Goal: Entertainment & Leisure: Consume media (video, audio)

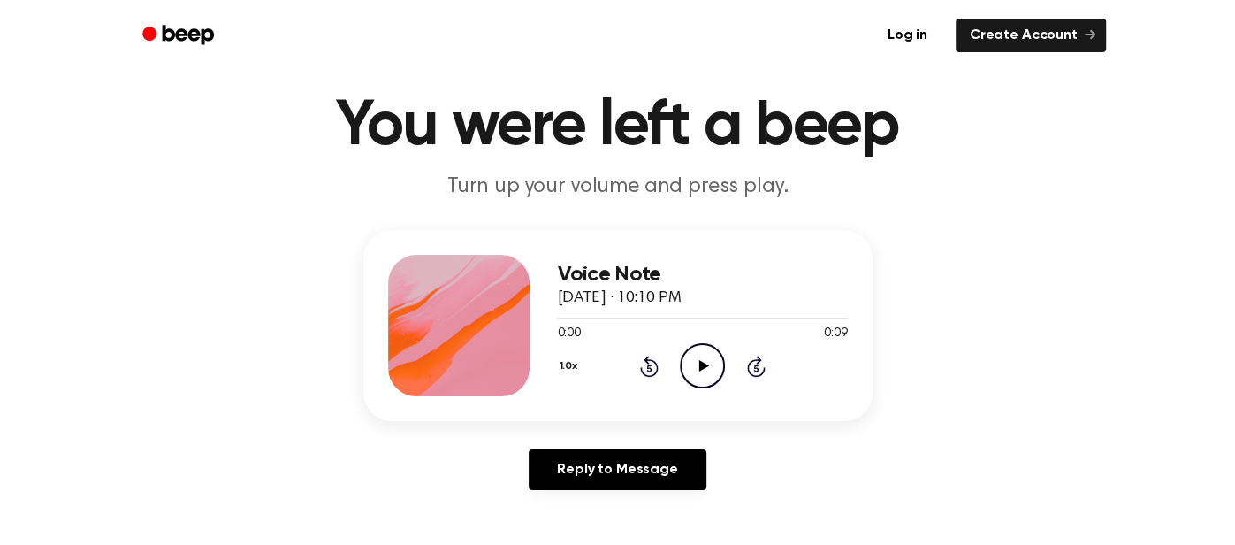
scroll to position [46, 0]
click at [714, 360] on icon "Play Audio" at bounding box center [702, 366] width 45 height 45
drag, startPoint x: 406, startPoint y: 457, endPoint x: 426, endPoint y: 500, distance: 47.1
click at [426, 500] on div "Voice Note [DATE] · 10:10 PM 0:09 0:09 Your browser does not support the [objec…" at bounding box center [617, 368] width 1193 height 274
click at [692, 354] on icon "Play Audio" at bounding box center [702, 366] width 45 height 45
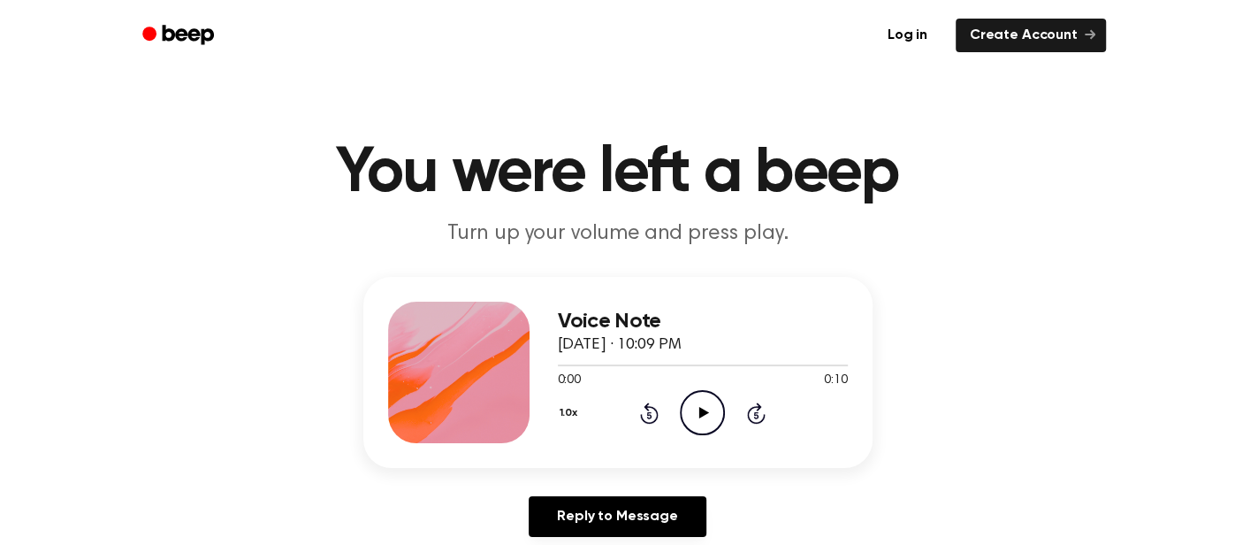
click at [709, 421] on icon "Play Audio" at bounding box center [702, 412] width 45 height 45
click at [687, 407] on icon "Play Audio" at bounding box center [702, 412] width 45 height 45
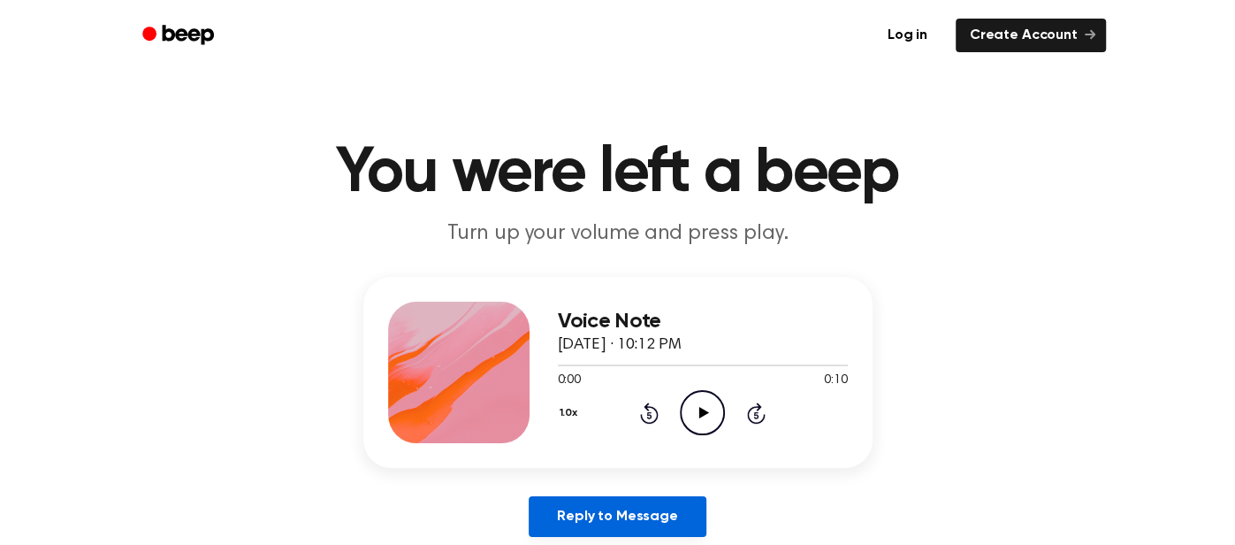
click at [663, 523] on link "Reply to Message" at bounding box center [617, 516] width 177 height 41
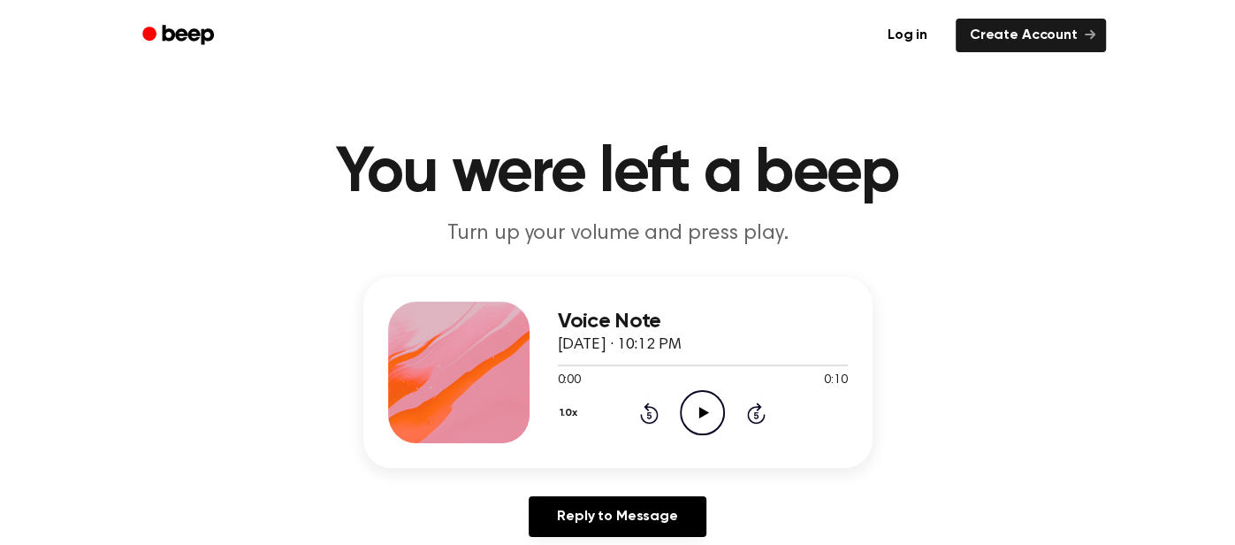
click at [692, 433] on icon "Play Audio" at bounding box center [702, 412] width 45 height 45
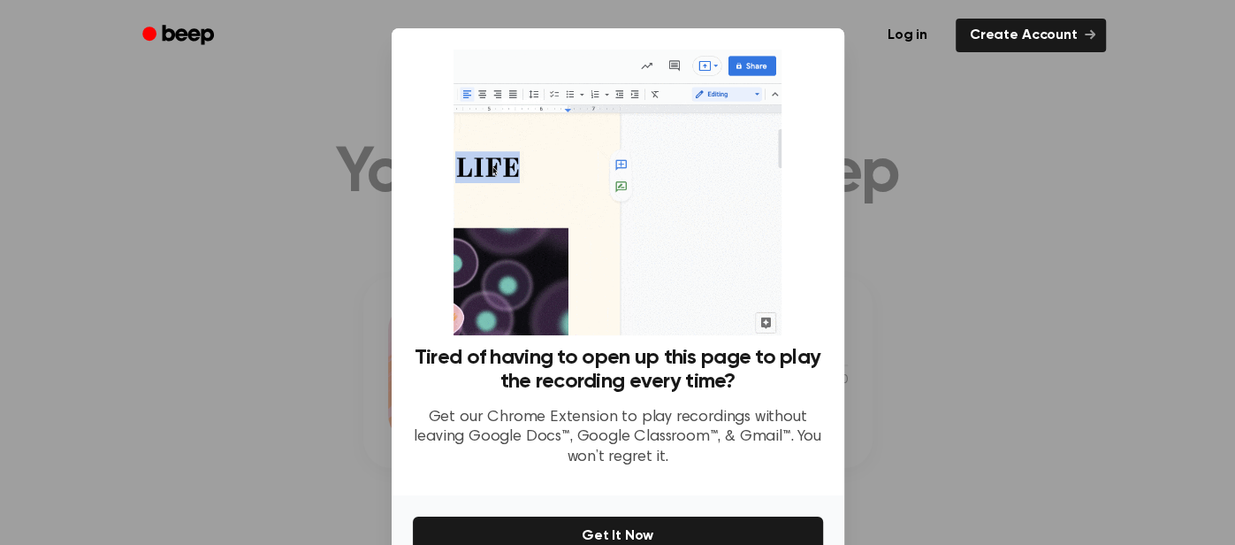
click at [967, 195] on div at bounding box center [617, 272] width 1235 height 545
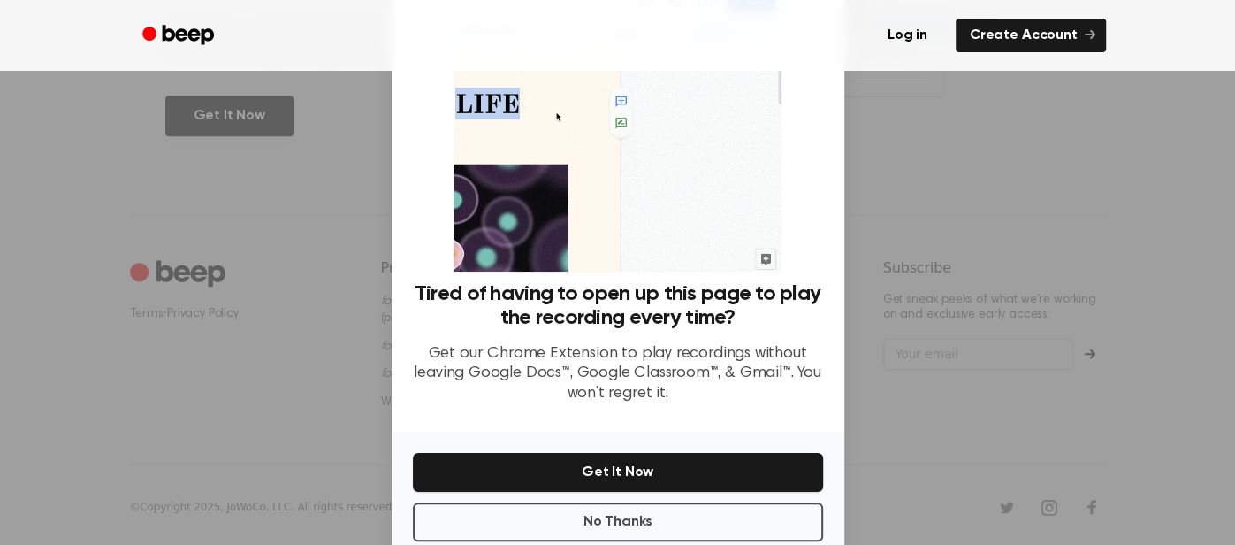
scroll to position [96, 0]
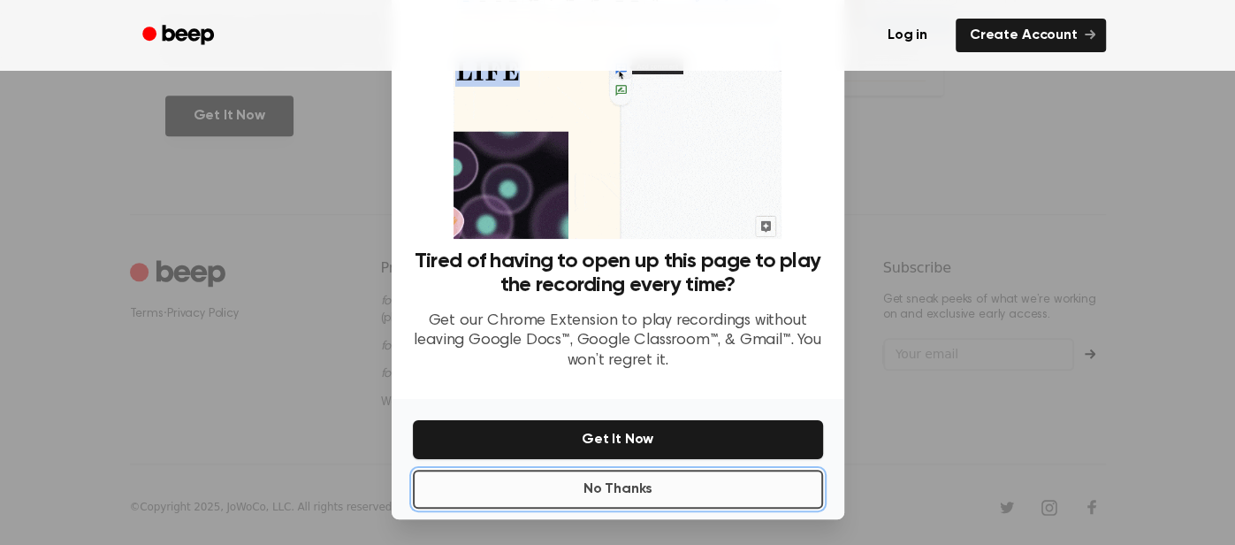
click at [550, 493] on button "No Thanks" at bounding box center [618, 489] width 410 height 39
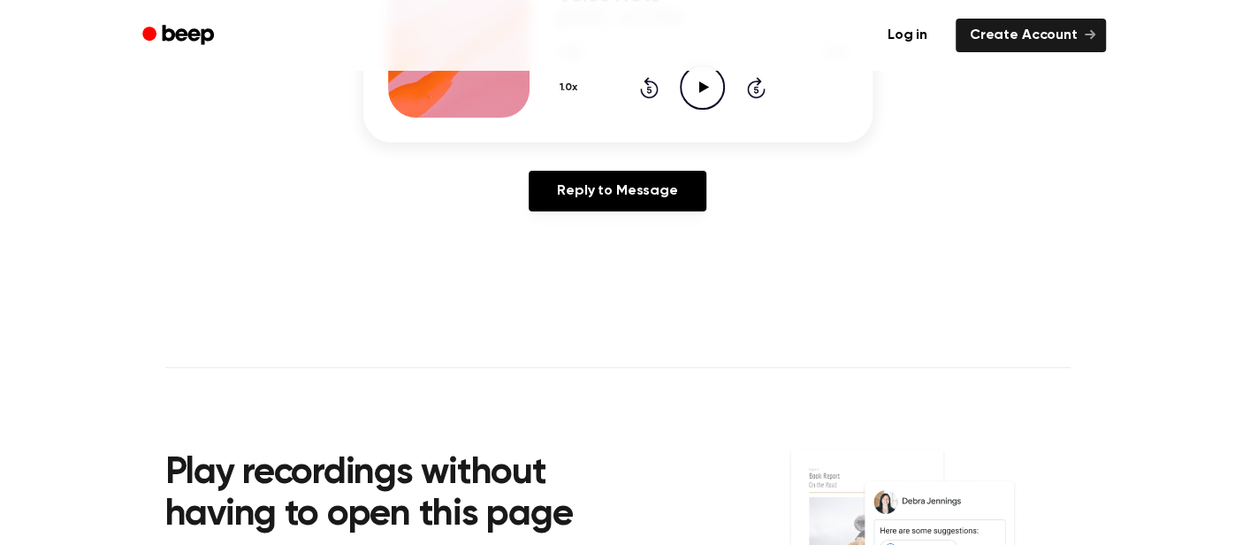
scroll to position [0, 0]
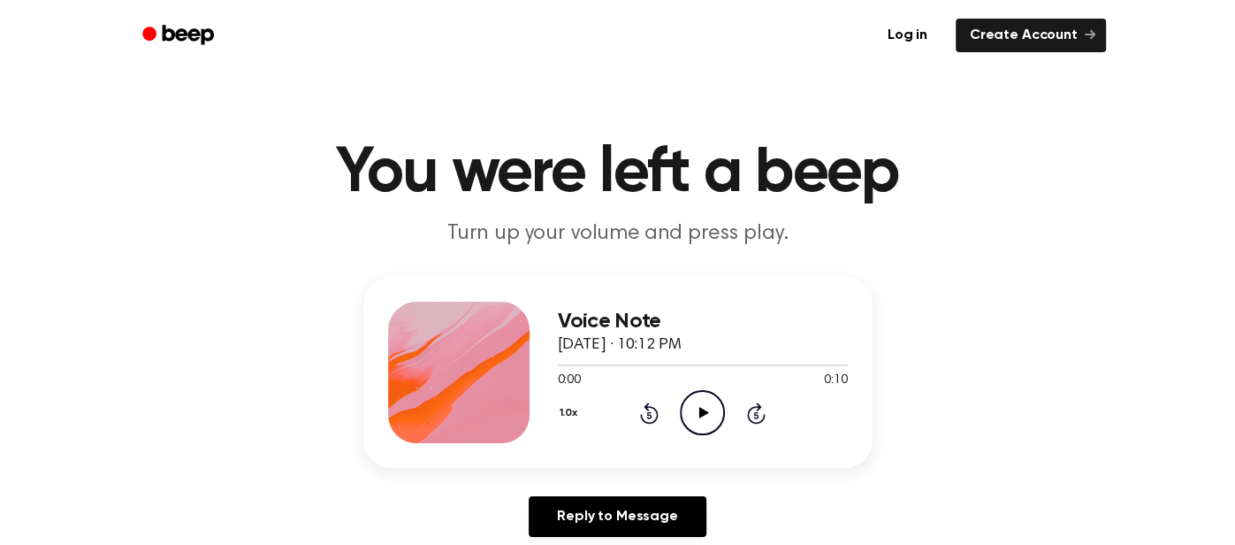
click at [699, 416] on icon "Play Audio" at bounding box center [702, 412] width 45 height 45
click at [695, 403] on icon "Play Audio" at bounding box center [702, 412] width 45 height 45
click at [693, 433] on icon "Play Audio" at bounding box center [702, 412] width 45 height 45
click at [710, 424] on icon "Play Audio" at bounding box center [702, 412] width 45 height 45
click at [710, 424] on icon "Pause Audio" at bounding box center [702, 412] width 45 height 45
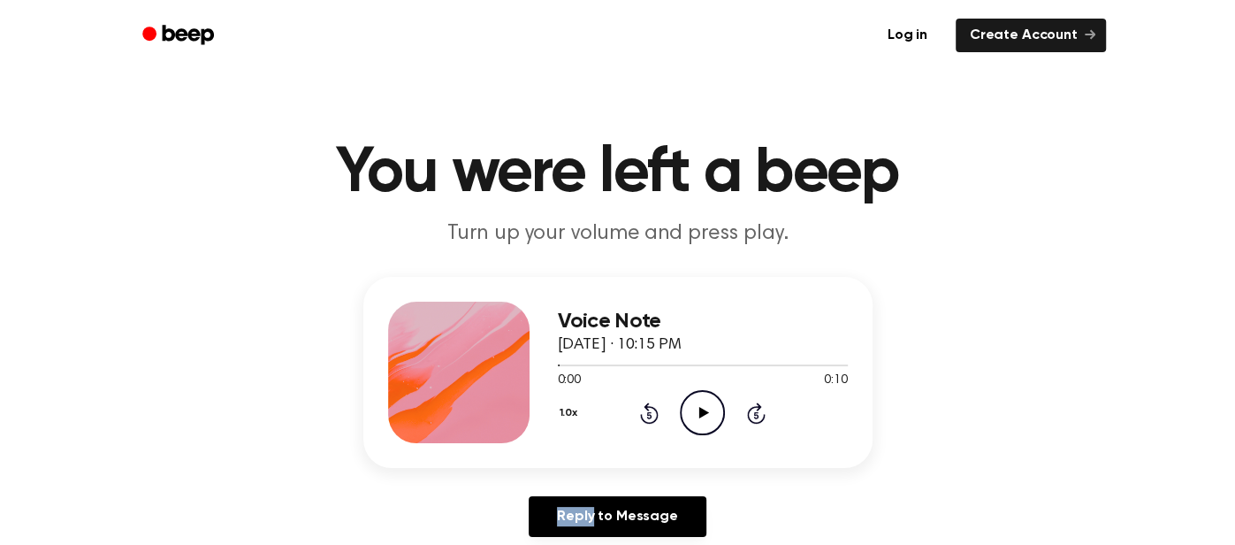
click at [710, 424] on icon "Play Audio" at bounding box center [702, 412] width 45 height 45
click at [710, 424] on icon "Pause Audio" at bounding box center [702, 412] width 45 height 45
click at [710, 424] on icon "Play Audio" at bounding box center [702, 412] width 45 height 45
click at [685, 407] on icon "Play Audio" at bounding box center [702, 412] width 45 height 45
click at [707, 421] on icon "Play Audio" at bounding box center [702, 412] width 45 height 45
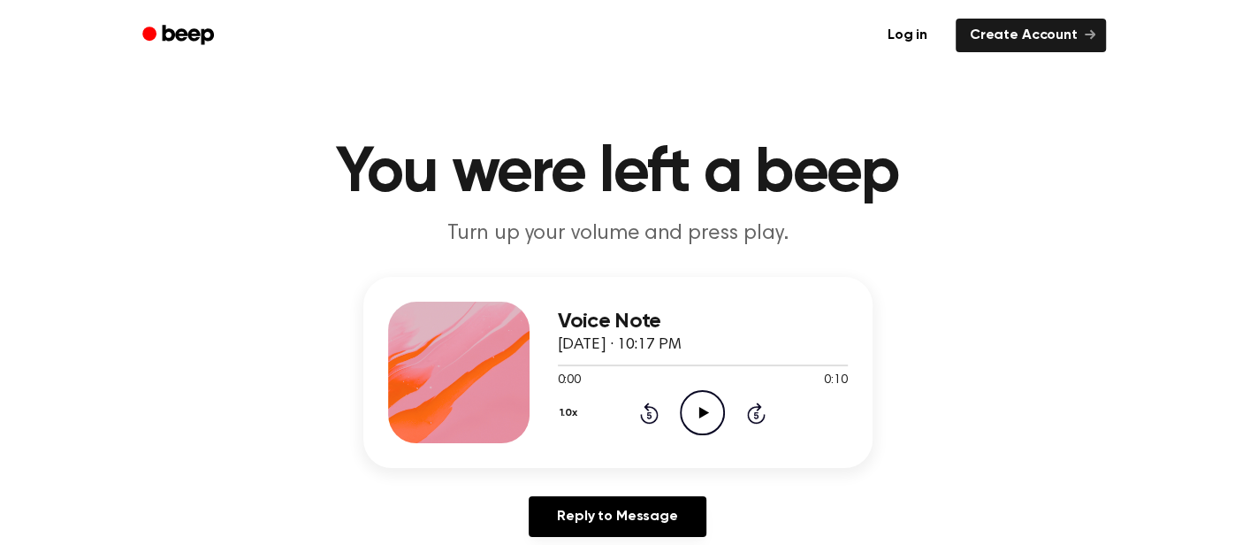
click at [693, 407] on icon "Play Audio" at bounding box center [702, 412] width 45 height 45
click at [690, 407] on icon "Play Audio" at bounding box center [702, 412] width 45 height 45
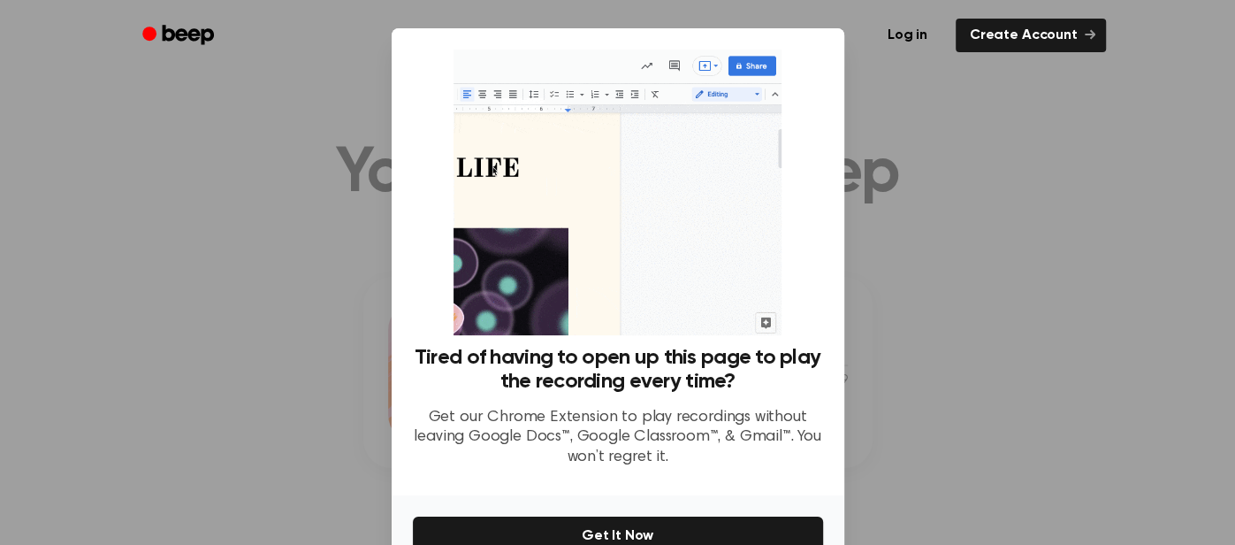
scroll to position [96, 0]
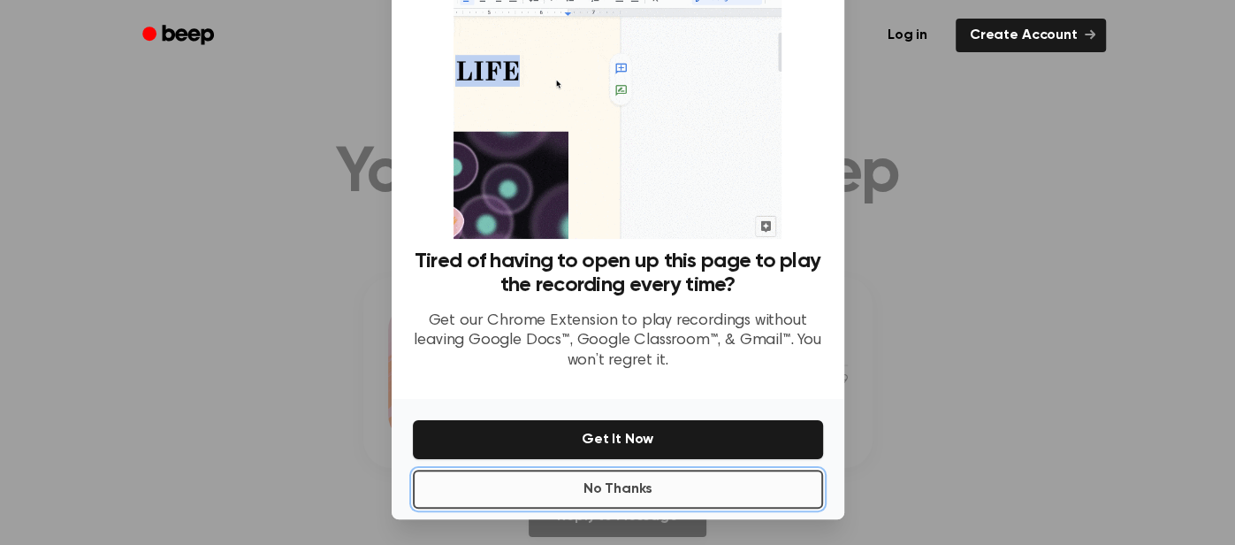
click at [580, 480] on button "No Thanks" at bounding box center [618, 489] width 410 height 39
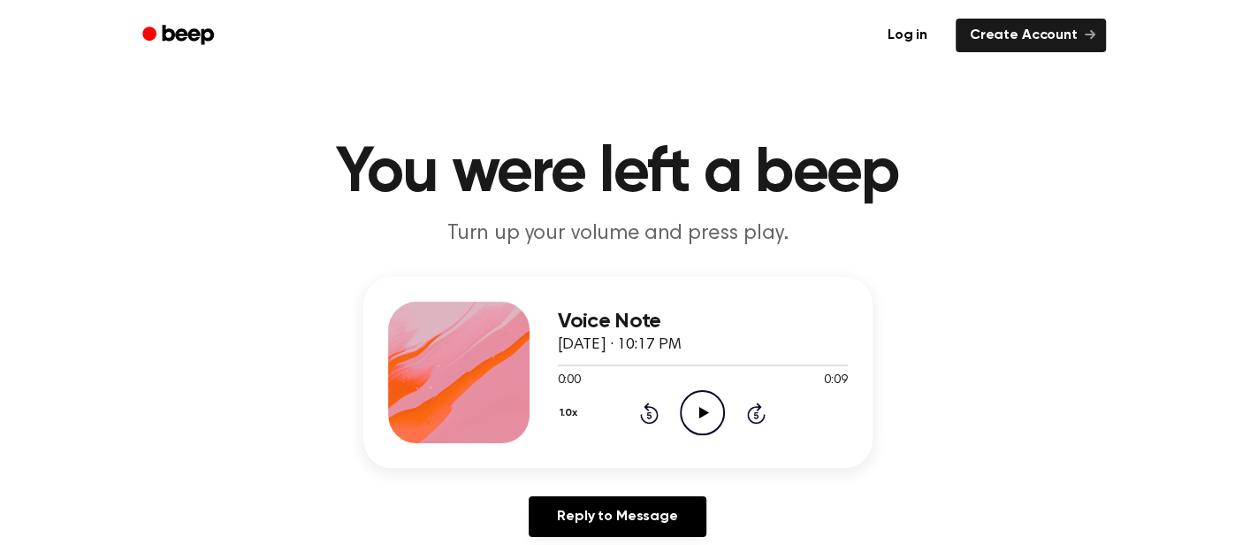
click at [690, 411] on icon "Play Audio" at bounding box center [702, 412] width 45 height 45
click at [541, 316] on div "Voice Note [DATE] · 10:17 PM 0:00 0:09 Your browser does not support the [objec…" at bounding box center [617, 372] width 509 height 191
click at [710, 406] on icon "Play Audio" at bounding box center [702, 412] width 45 height 45
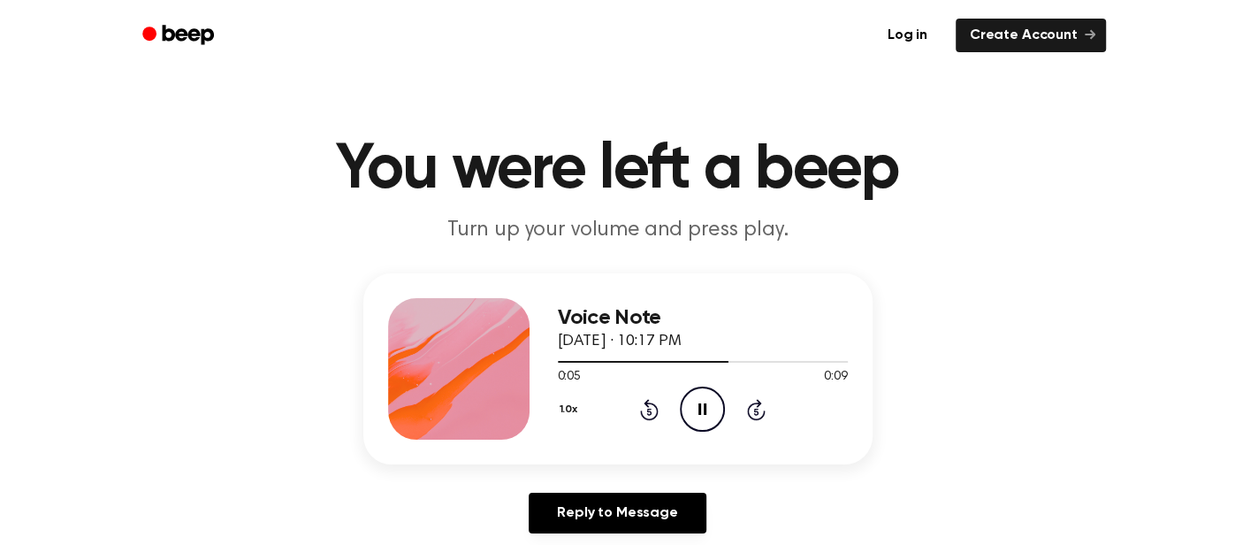
scroll to position [5, 0]
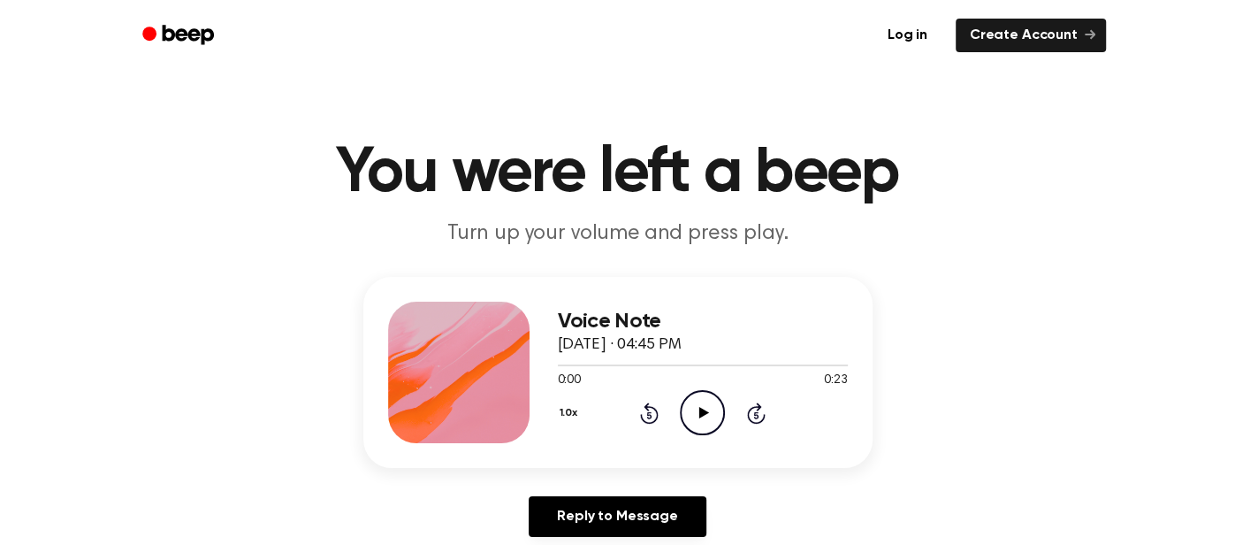
click at [712, 403] on icon "Play Audio" at bounding box center [702, 412] width 45 height 45
click at [730, 404] on div "1.0x Rewind 5 seconds Play Audio Skip 5 seconds" at bounding box center [703, 412] width 290 height 45
click at [717, 408] on icon "Play Audio" at bounding box center [702, 412] width 45 height 45
click at [720, 413] on icon "Pause Audio" at bounding box center [702, 412] width 45 height 45
click at [711, 411] on icon "Play Audio" at bounding box center [702, 412] width 45 height 45
